Goal: Find specific page/section: Find specific page/section

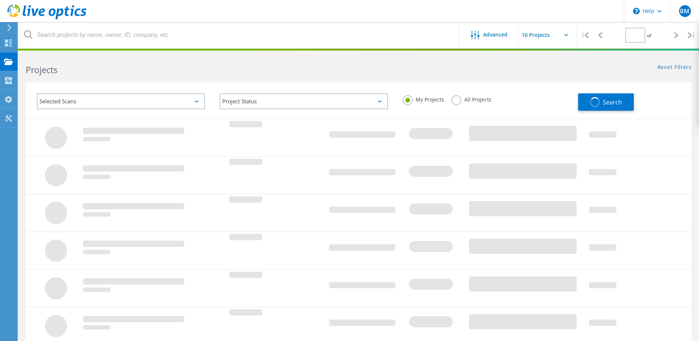
type input "1"
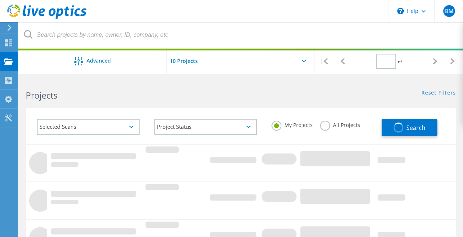
type input "1"
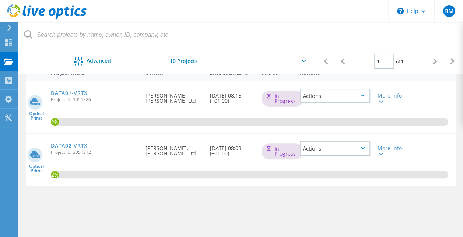
scroll to position [79, 0]
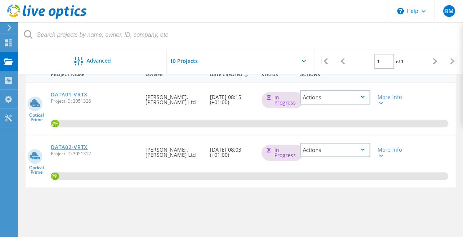
click at [78, 147] on link "DATA02-VRTX" at bounding box center [69, 147] width 37 height 5
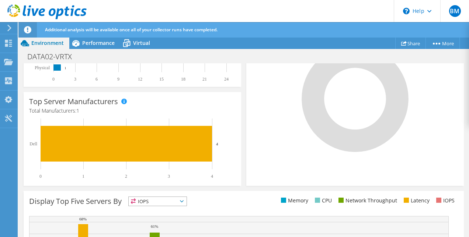
scroll to position [215, 0]
